Goal: Task Accomplishment & Management: Complete application form

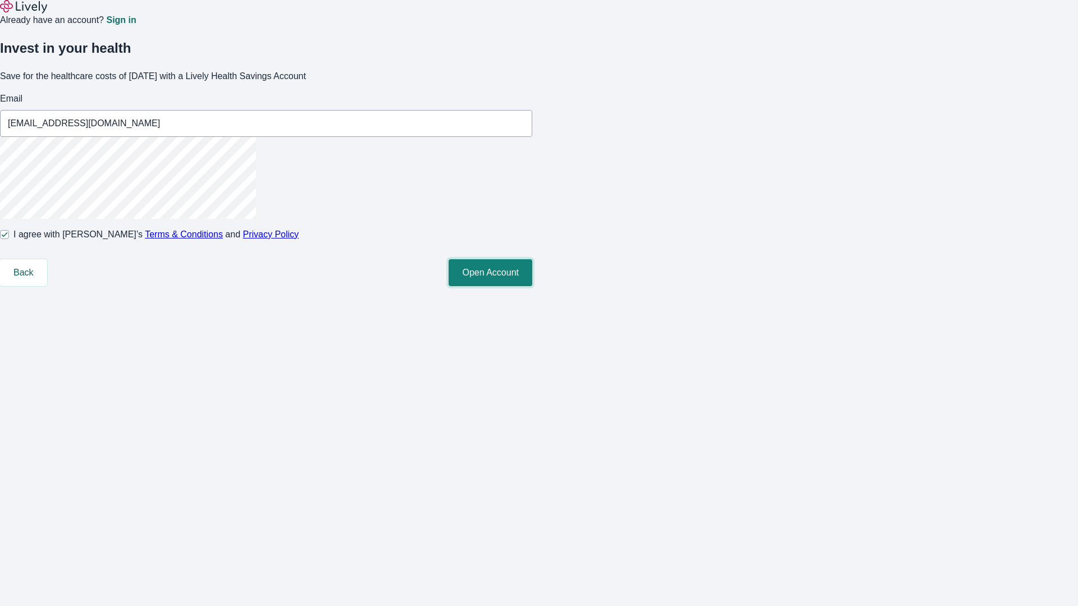
click at [532, 286] on button "Open Account" at bounding box center [490, 272] width 84 height 27
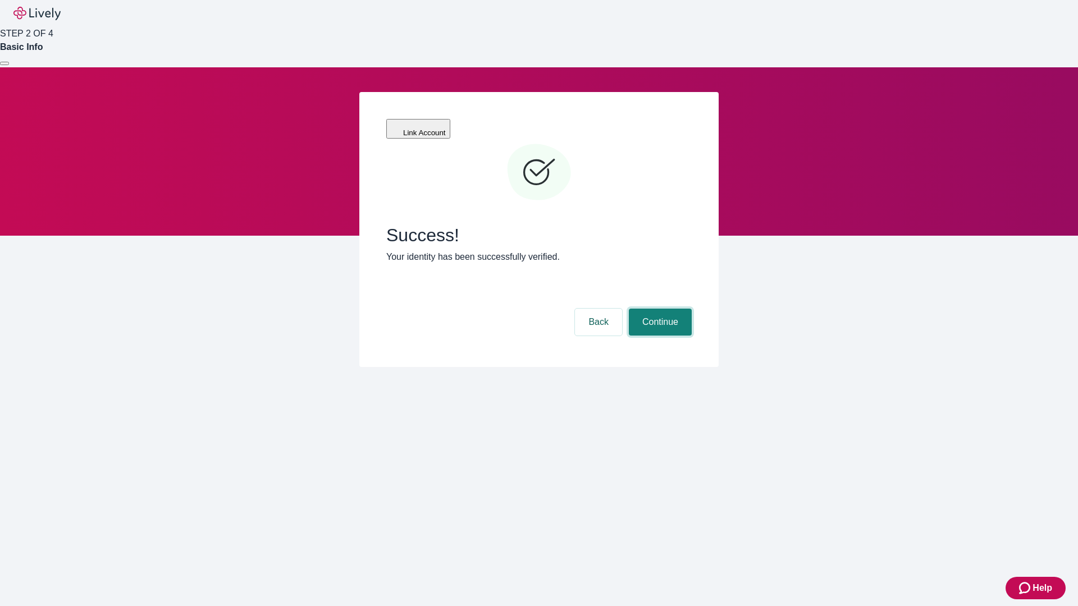
click at [658, 309] on button "Continue" at bounding box center [660, 322] width 63 height 27
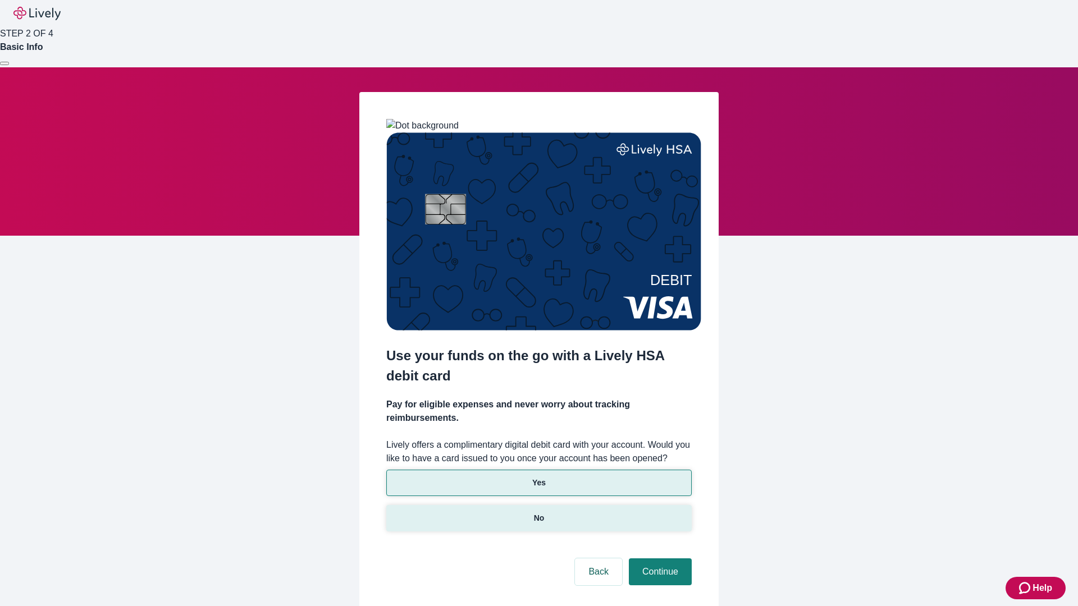
click at [538, 512] on p "No" at bounding box center [539, 518] width 11 height 12
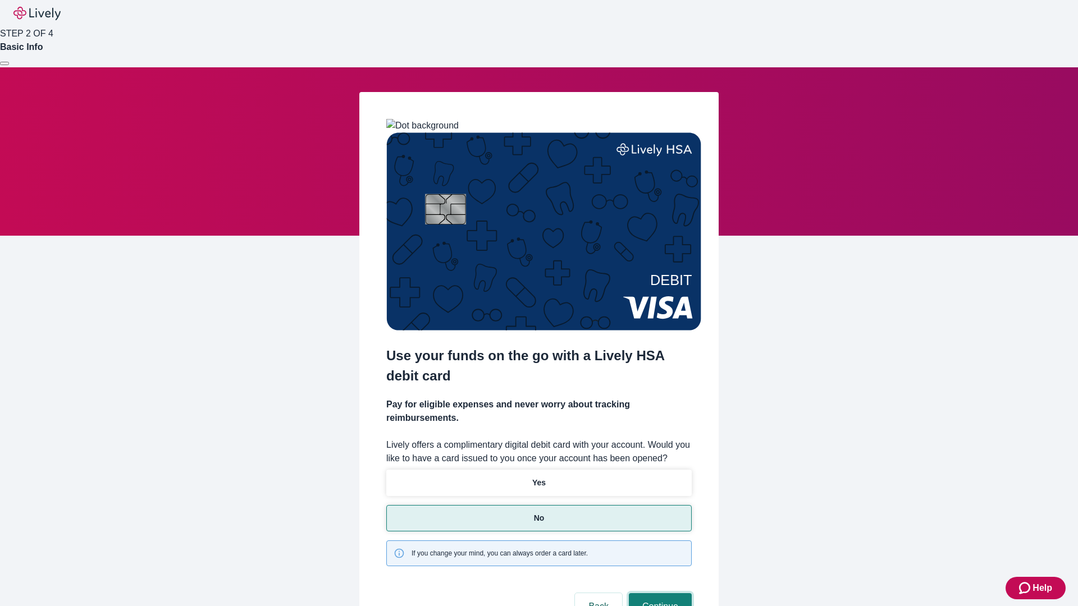
click at [658, 593] on button "Continue" at bounding box center [660, 606] width 63 height 27
